Goal: Task Accomplishment & Management: Use online tool/utility

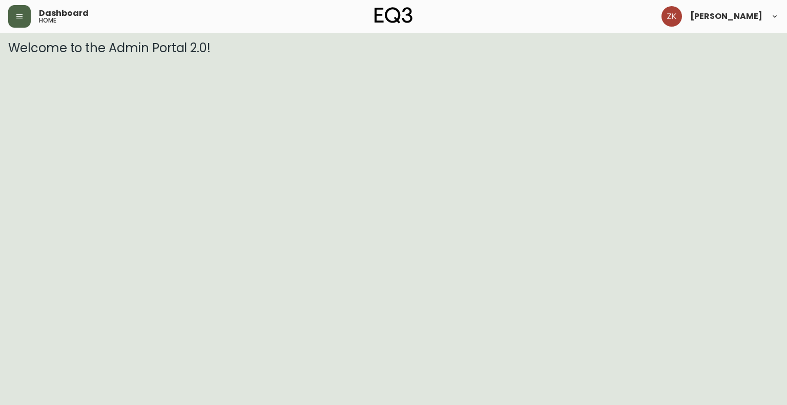
click at [27, 18] on button "button" at bounding box center [19, 16] width 23 height 23
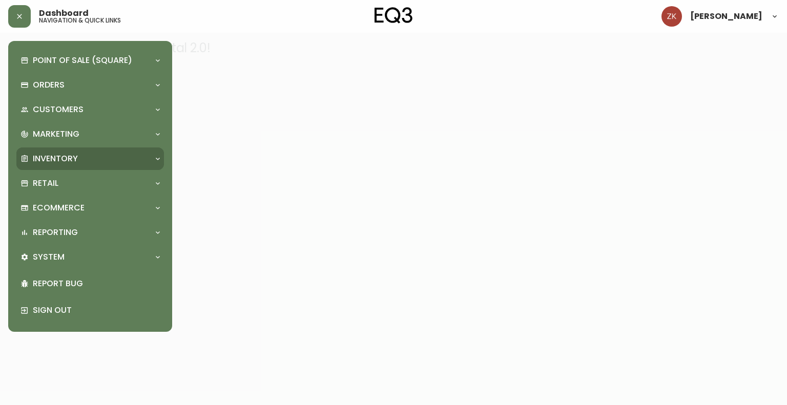
click at [87, 166] on div "Inventory" at bounding box center [90, 159] width 148 height 23
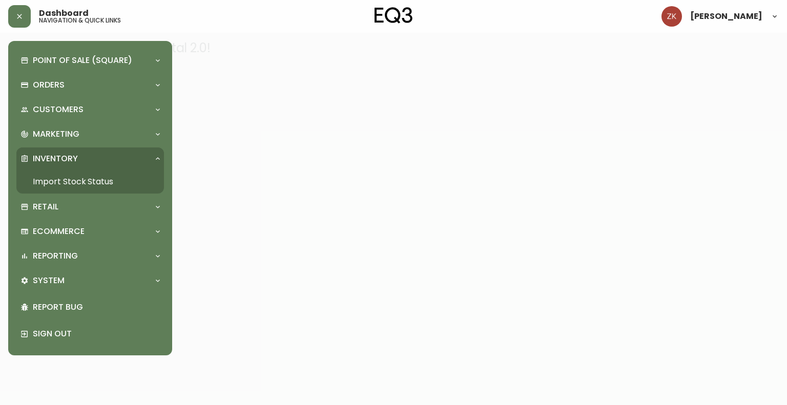
click at [89, 184] on link "Import Stock Status" at bounding box center [90, 182] width 148 height 24
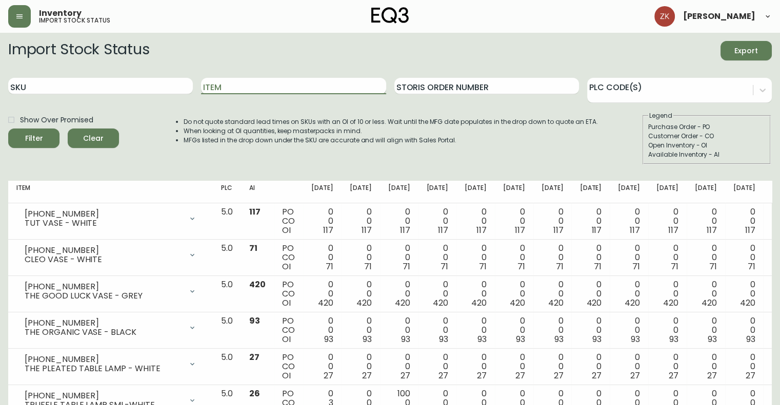
click at [256, 89] on input "Item" at bounding box center [293, 86] width 185 height 16
click at [8, 129] on button "Filter" at bounding box center [33, 138] width 51 height 19
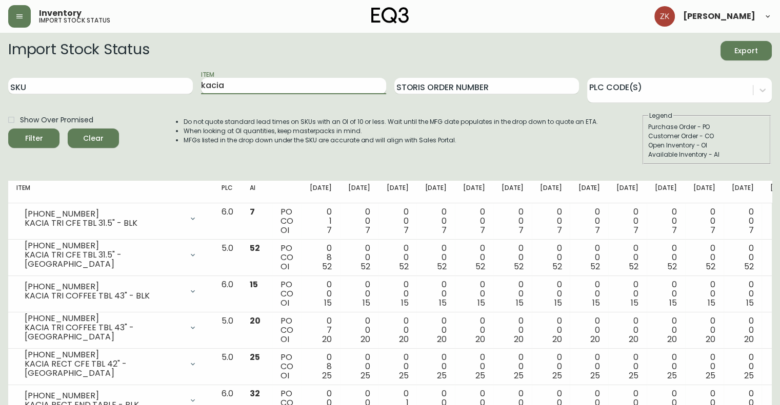
click at [316, 87] on input "kacia" at bounding box center [293, 86] width 185 height 16
click at [8, 129] on button "Filter" at bounding box center [33, 138] width 51 height 19
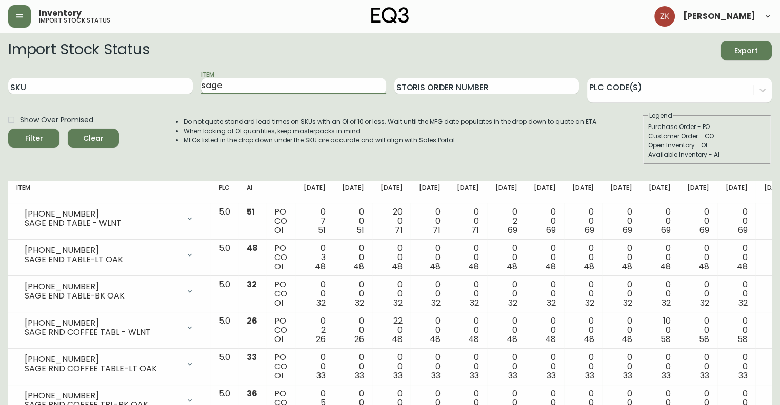
click at [256, 83] on input "sage" at bounding box center [293, 86] width 185 height 16
click at [8, 129] on button "Filter" at bounding box center [33, 138] width 51 height 19
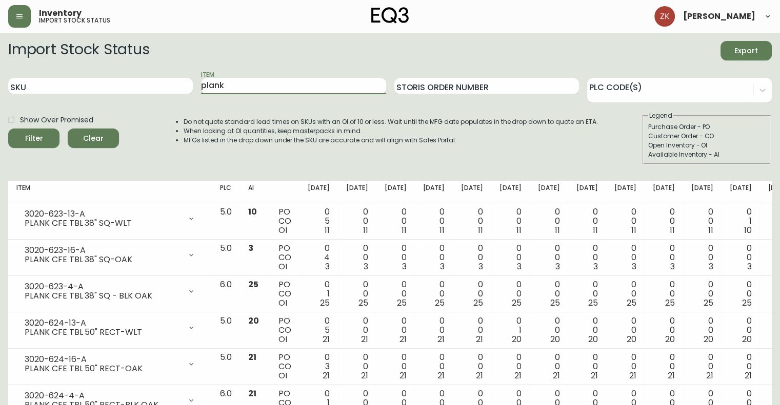
click at [256, 83] on input "plank" at bounding box center [293, 86] width 185 height 16
type input "p"
click at [8, 129] on button "Filter" at bounding box center [33, 138] width 51 height 19
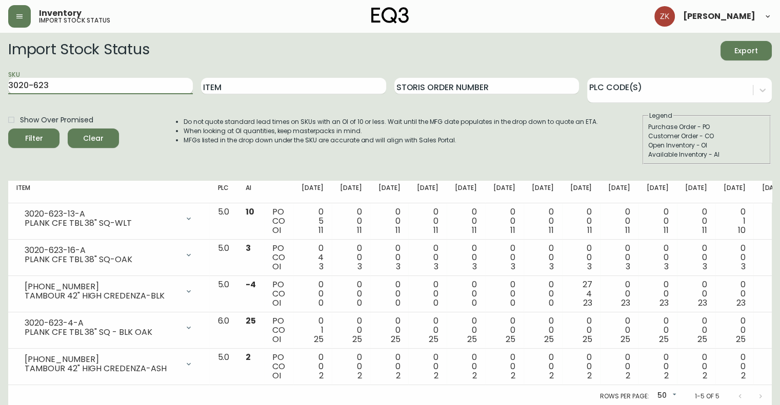
click at [75, 90] on input "3020-623" at bounding box center [100, 86] width 185 height 16
click at [8, 129] on button "Filter" at bounding box center [33, 138] width 51 height 19
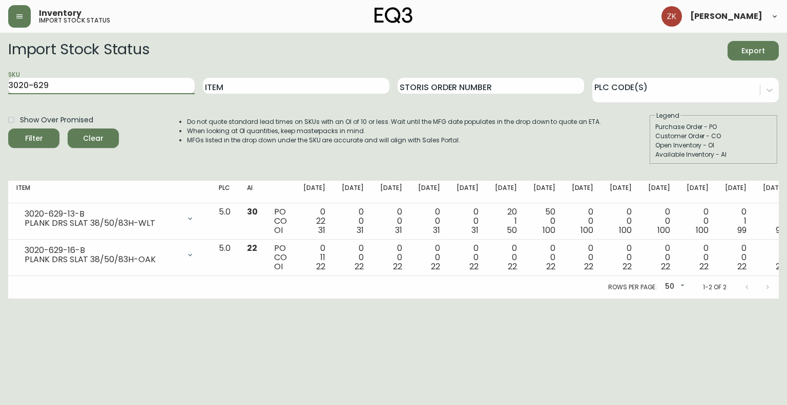
click at [112, 80] on input "3020-629" at bounding box center [101, 86] width 187 height 16
click at [8, 129] on button "Filter" at bounding box center [33, 138] width 51 height 19
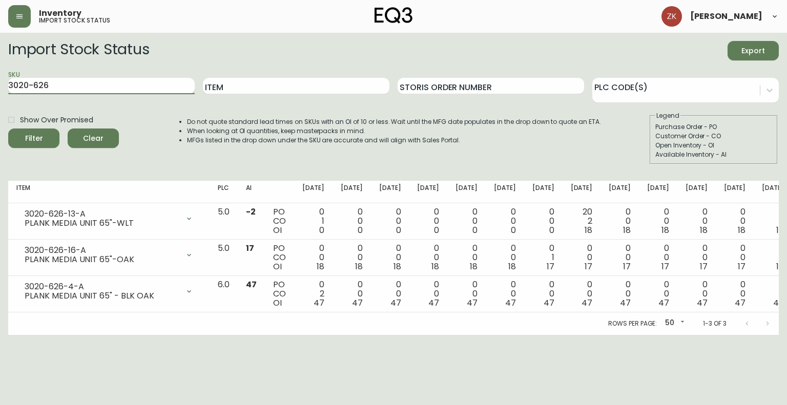
click at [62, 80] on input "3020-626" at bounding box center [101, 86] width 187 height 16
click at [8, 129] on button "Filter" at bounding box center [33, 138] width 51 height 19
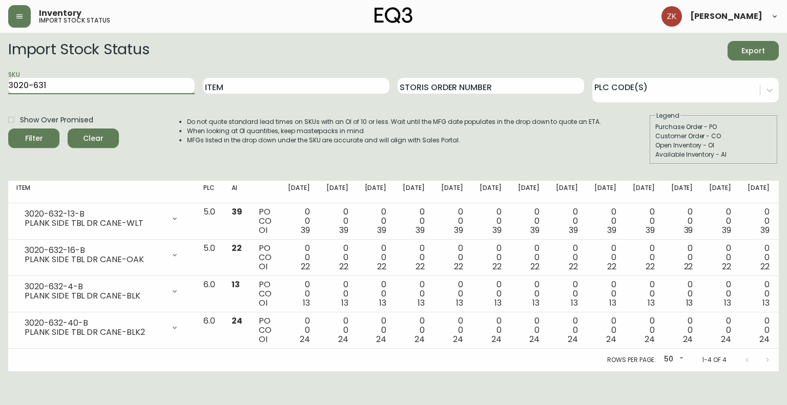
click at [8, 129] on button "Filter" at bounding box center [33, 138] width 51 height 19
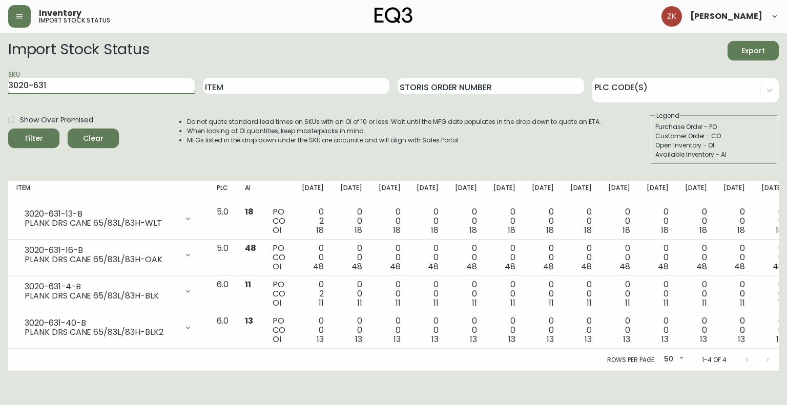
click at [78, 79] on input "3020-631" at bounding box center [101, 86] width 187 height 16
type input "3"
click at [399, 25] on link at bounding box center [394, 16] width 38 height 19
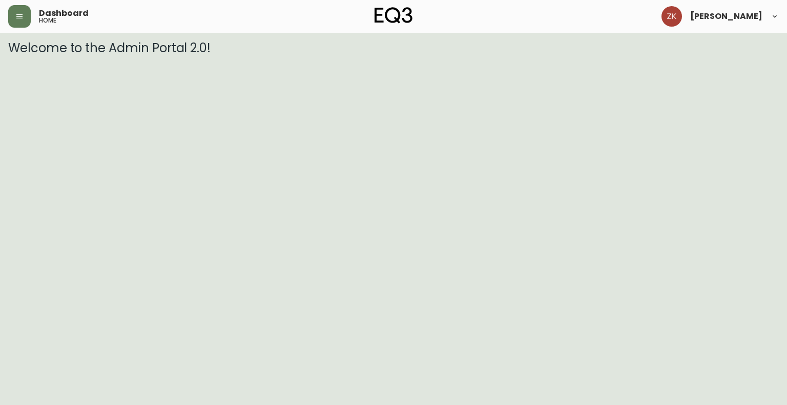
click at [47, 55] on html "Dashboard home [PERSON_NAME] Welcome to the Admin Portal 2.0!" at bounding box center [393, 27] width 787 height 55
